Goal: Find contact information: Find contact information

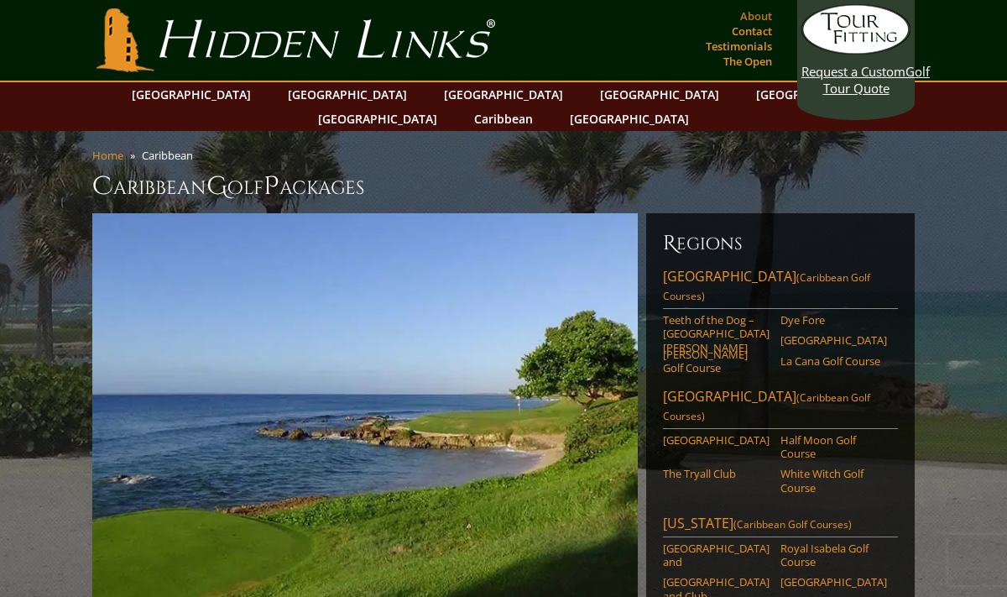
click at [760, 18] on link "About" at bounding box center [756, 15] width 40 height 23
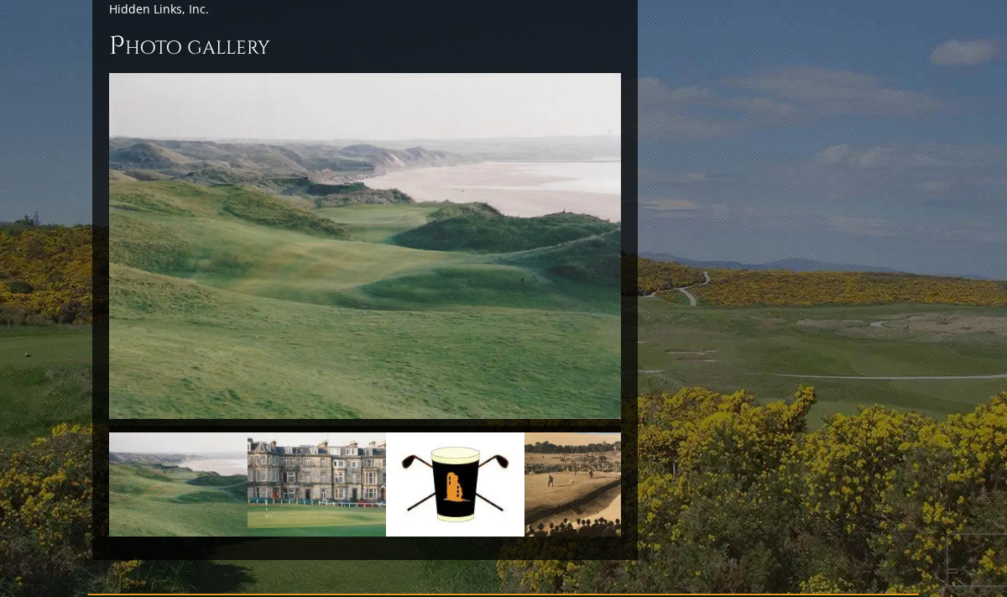
scroll to position [4020, 0]
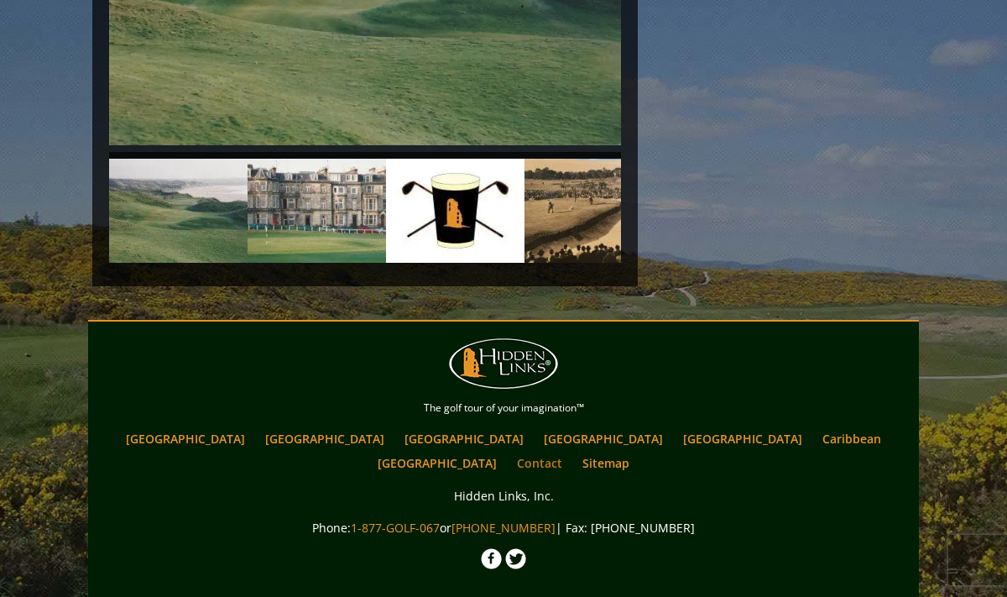
click at [571, 451] on link "Contact" at bounding box center [540, 463] width 62 height 24
